Goal: Information Seeking & Learning: Understand process/instructions

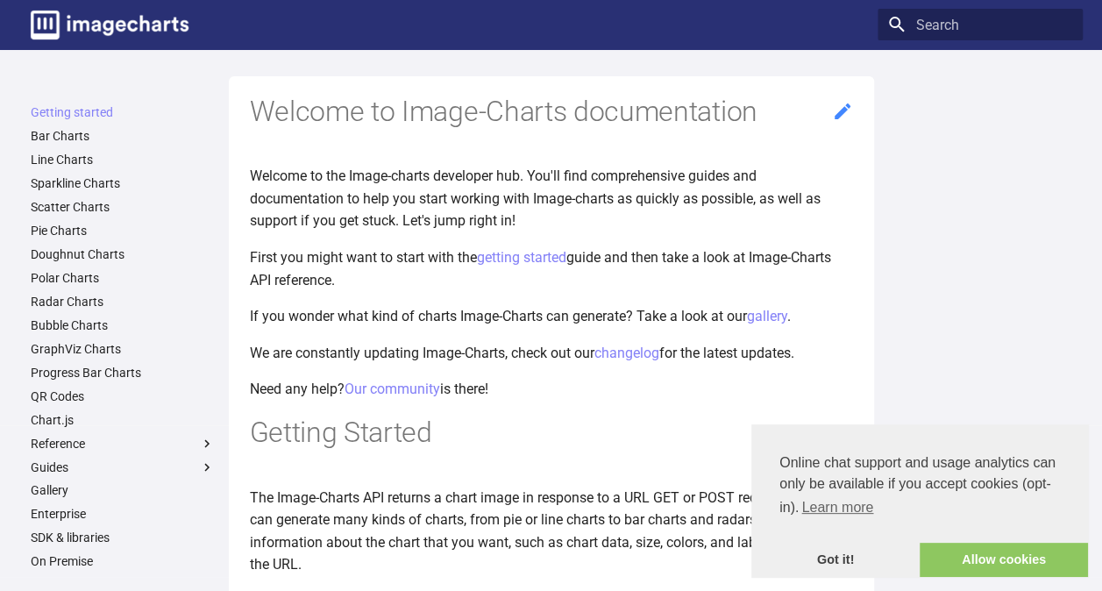
click at [847, 109] on icon at bounding box center [843, 111] width 16 height 16
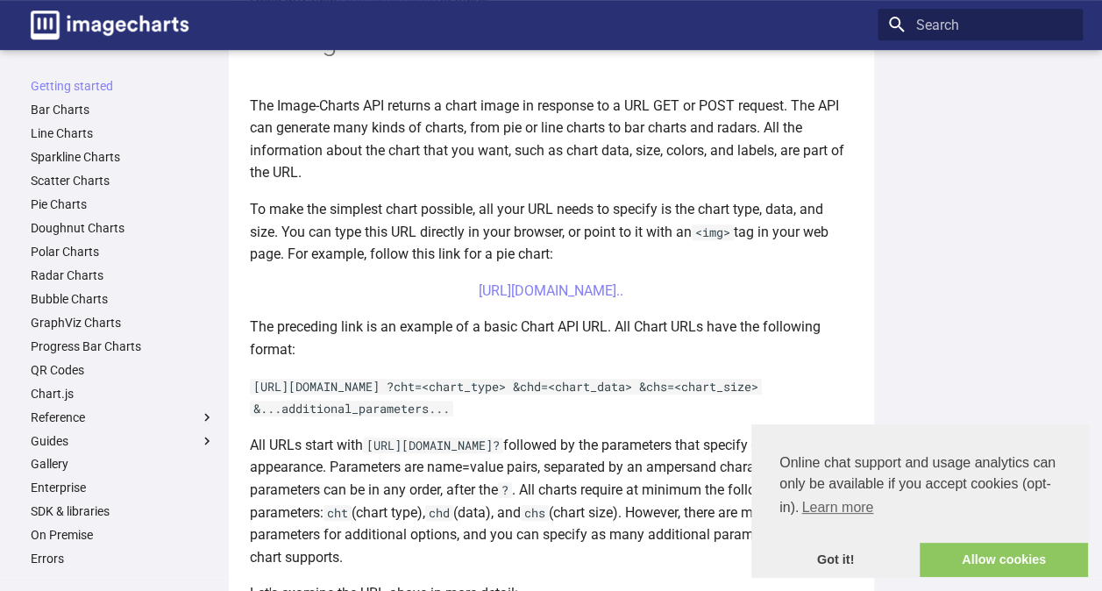
scroll to position [397, 0]
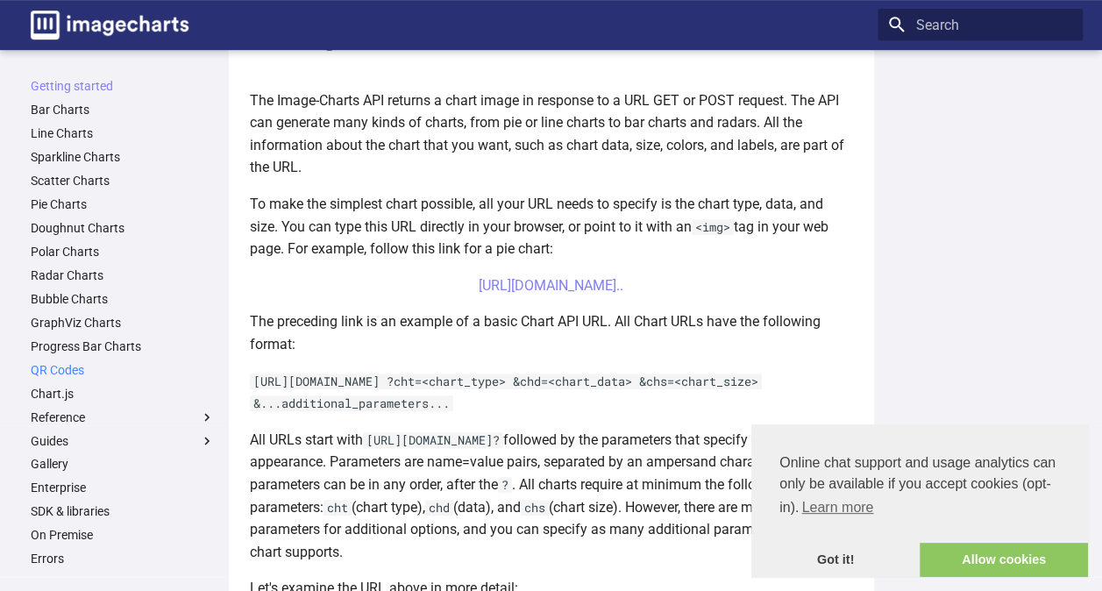
click at [95, 365] on link "QR Codes" at bounding box center [123, 370] width 184 height 16
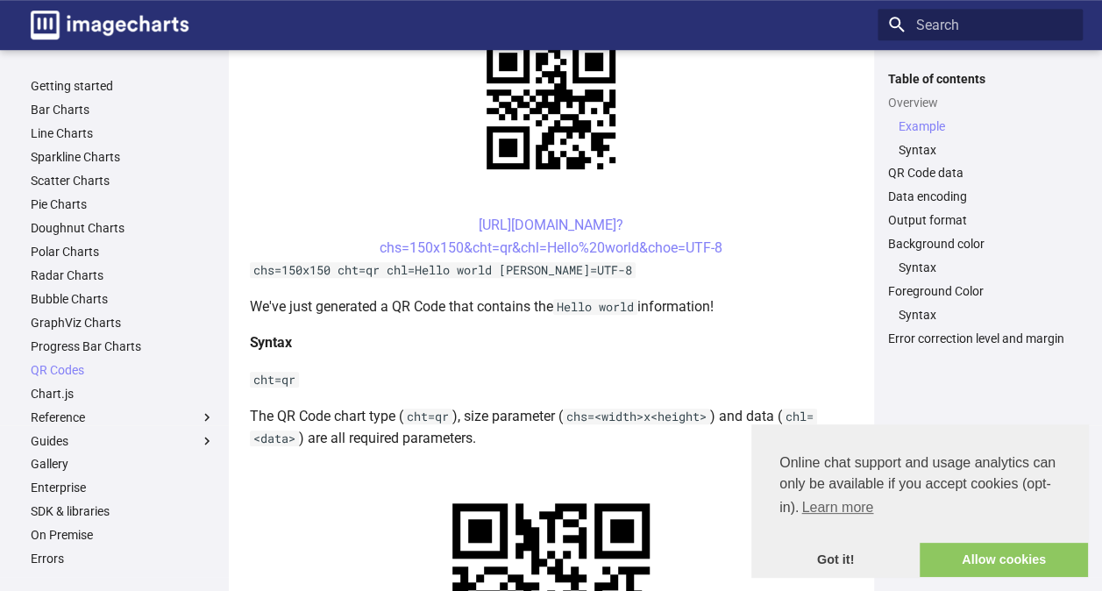
scroll to position [444, 0]
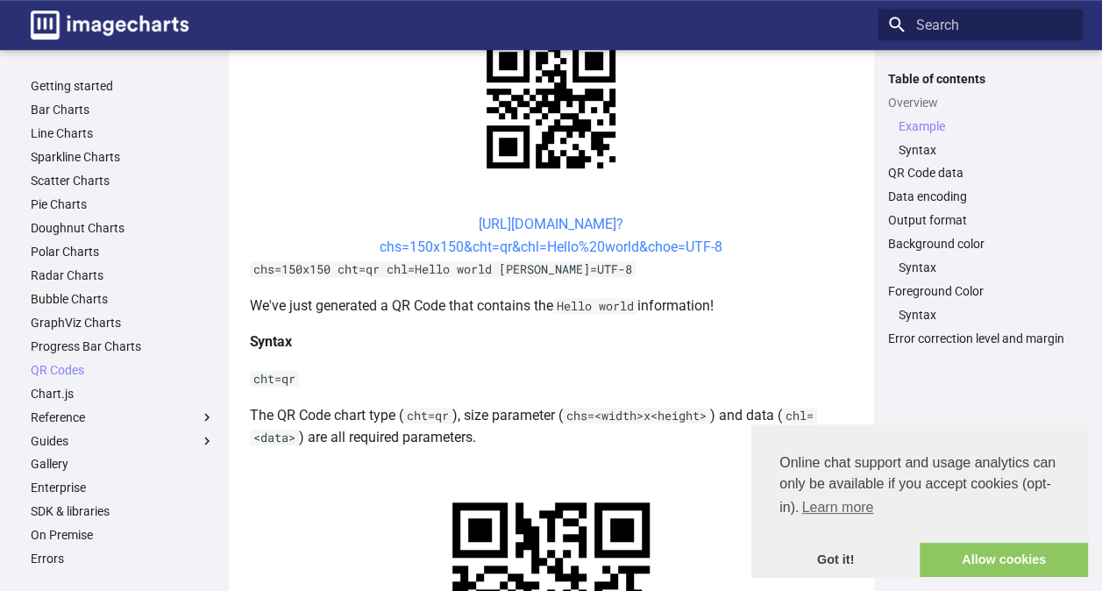
click at [714, 244] on link "[URL][DOMAIN_NAME]? chs=150x150&cht=qr&chl=Hello%20world&choe=UTF-8" at bounding box center [551, 235] width 343 height 39
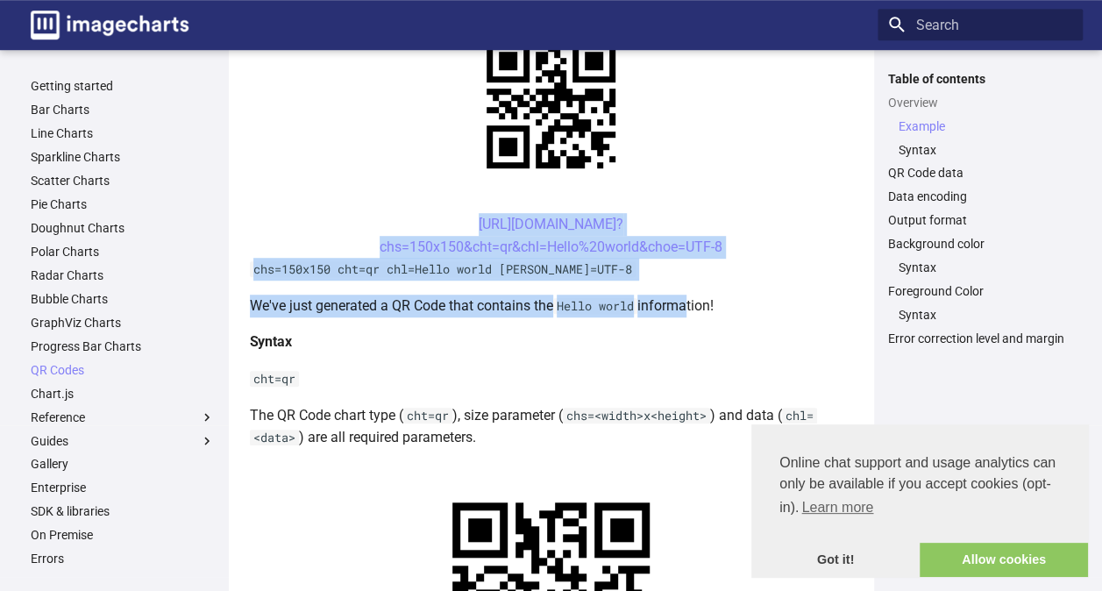
drag, startPoint x: 690, startPoint y: 308, endPoint x: 440, endPoint y: 224, distance: 263.7
drag, startPoint x: 440, startPoint y: 224, endPoint x: 535, endPoint y: 253, distance: 99.0
click at [535, 253] on link "[URL][DOMAIN_NAME]? chs=150x150&cht=qr&chl=Hello%20world&choe=UTF-8" at bounding box center [551, 235] width 343 height 39
click at [698, 246] on link "[URL][DOMAIN_NAME]? chs=150x150&cht=qr&chl=Hello%20world&choe=UTF-8" at bounding box center [551, 235] width 343 height 39
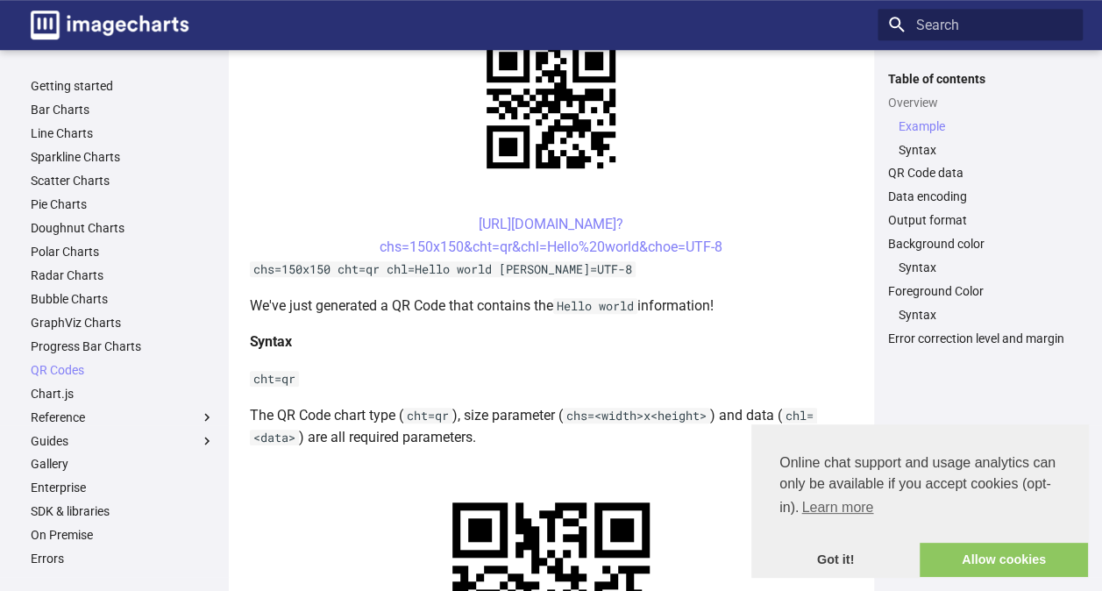
click at [607, 333] on h4 "Syntax" at bounding box center [551, 342] width 603 height 23
